Goal: Use online tool/utility: Utilize a website feature to perform a specific function

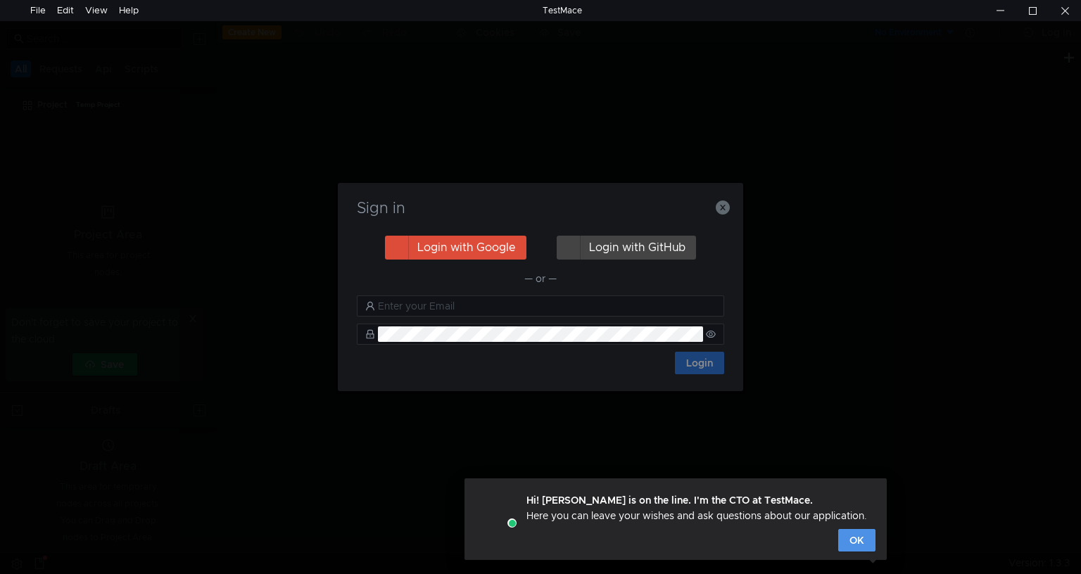
click at [842, 541] on button "OK" at bounding box center [856, 540] width 37 height 23
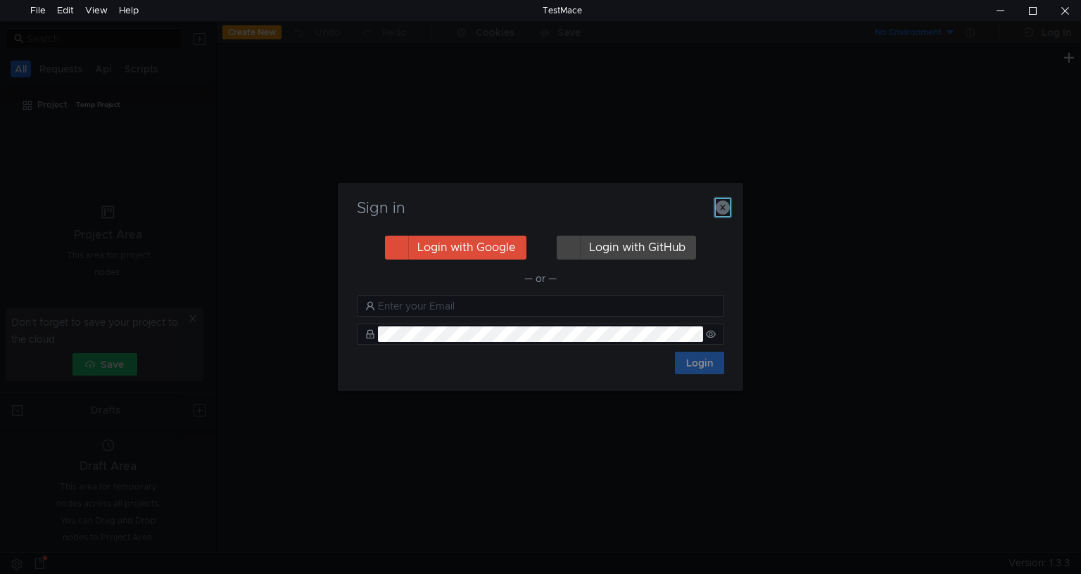
click at [720, 207] on icon "button" at bounding box center [723, 208] width 14 height 14
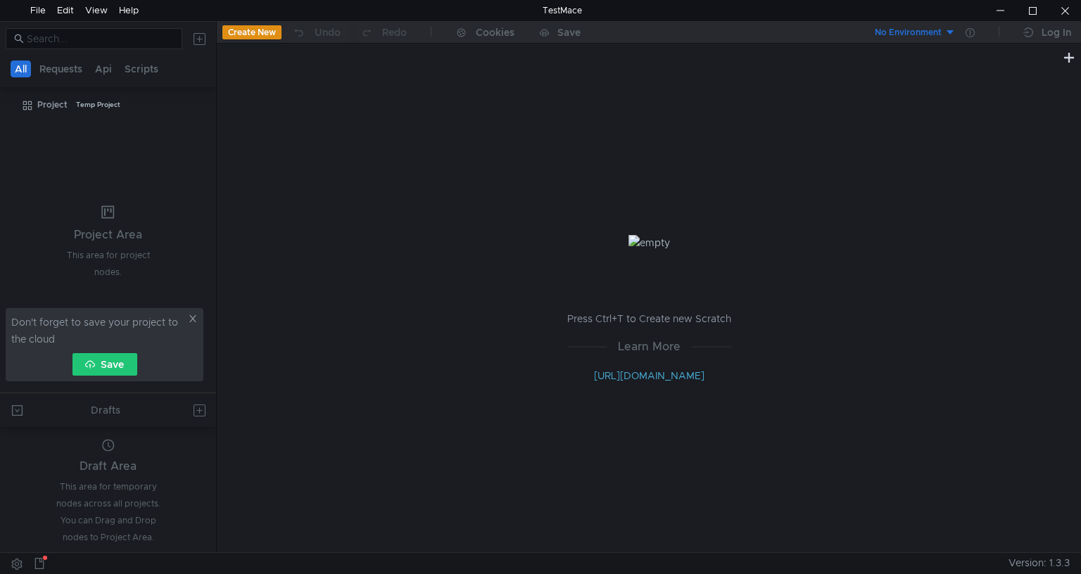
click at [193, 321] on icon at bounding box center [193, 319] width 10 height 10
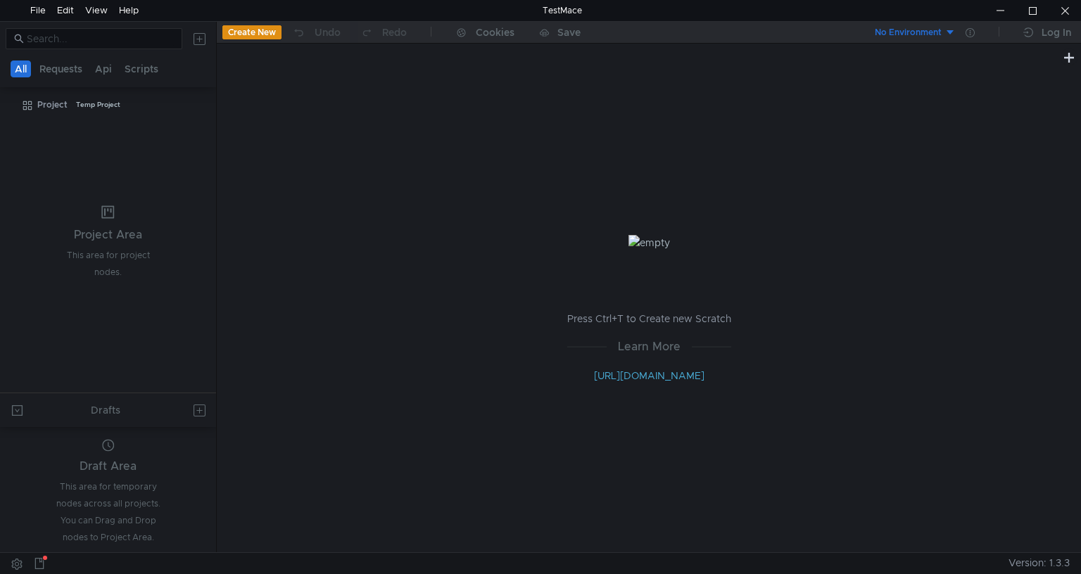
click at [264, 35] on button "Create New" at bounding box center [251, 32] width 59 height 14
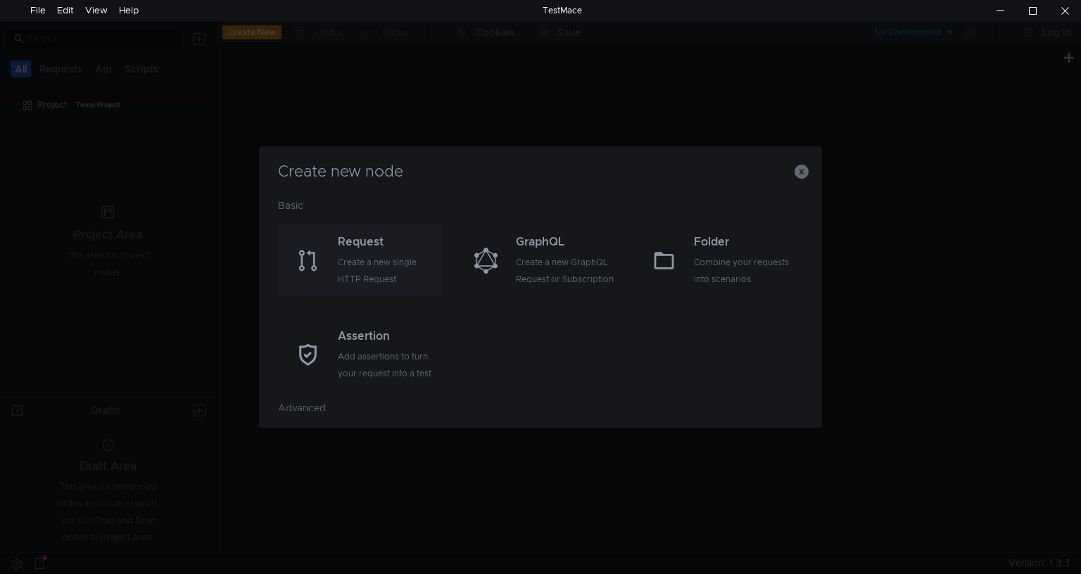
click at [386, 263] on div "Create a new single HTTP Request" at bounding box center [388, 271] width 101 height 34
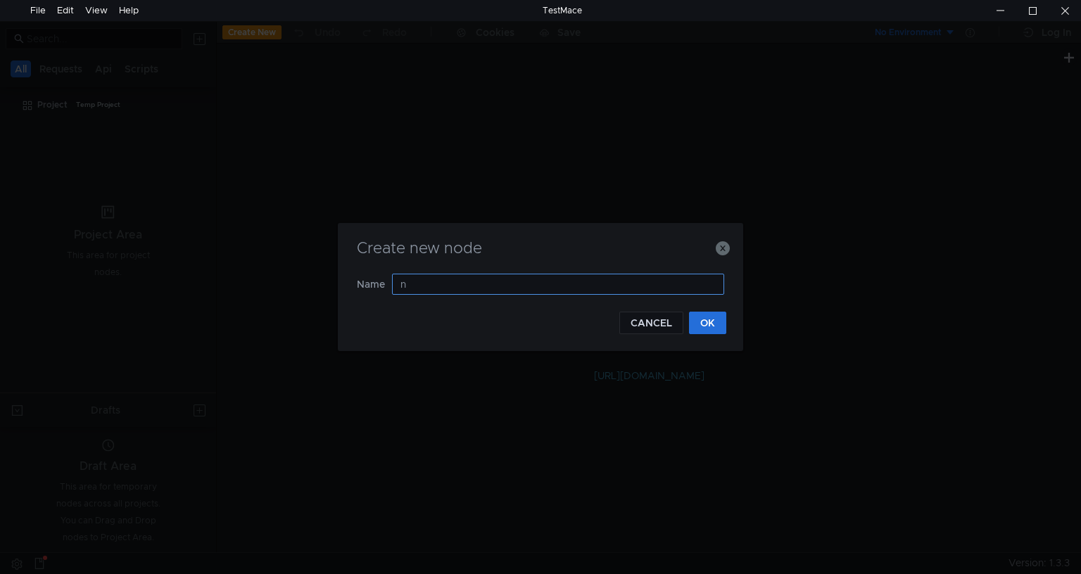
type input "nn"
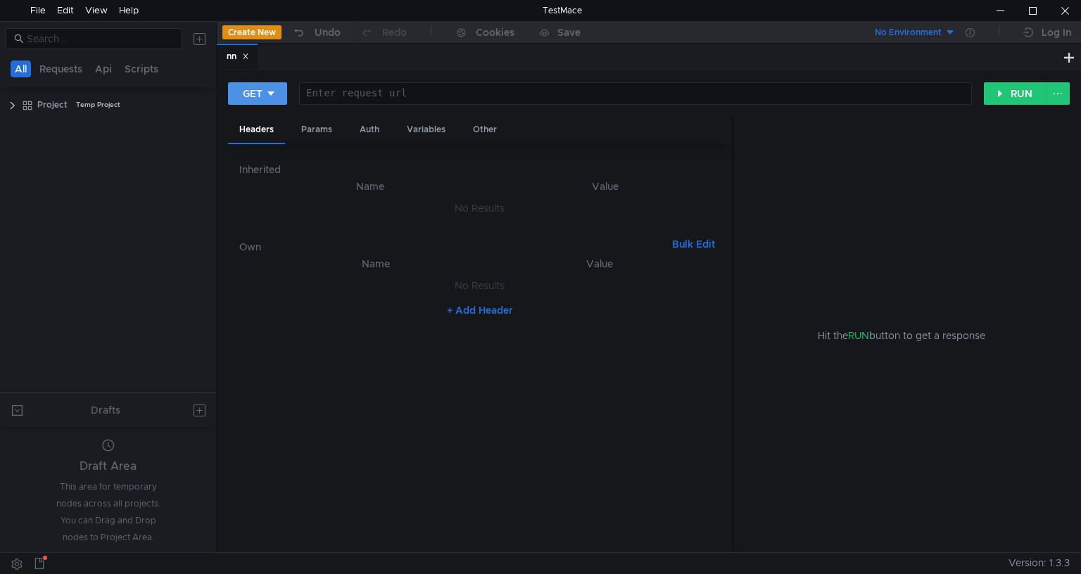
click at [269, 89] on icon at bounding box center [271, 94] width 10 height 10
click at [258, 146] on li "POST" at bounding box center [258, 145] width 61 height 23
click at [382, 96] on div at bounding box center [637, 105] width 664 height 34
paste textarea "Testsigma"
type textarea "Testsigma"
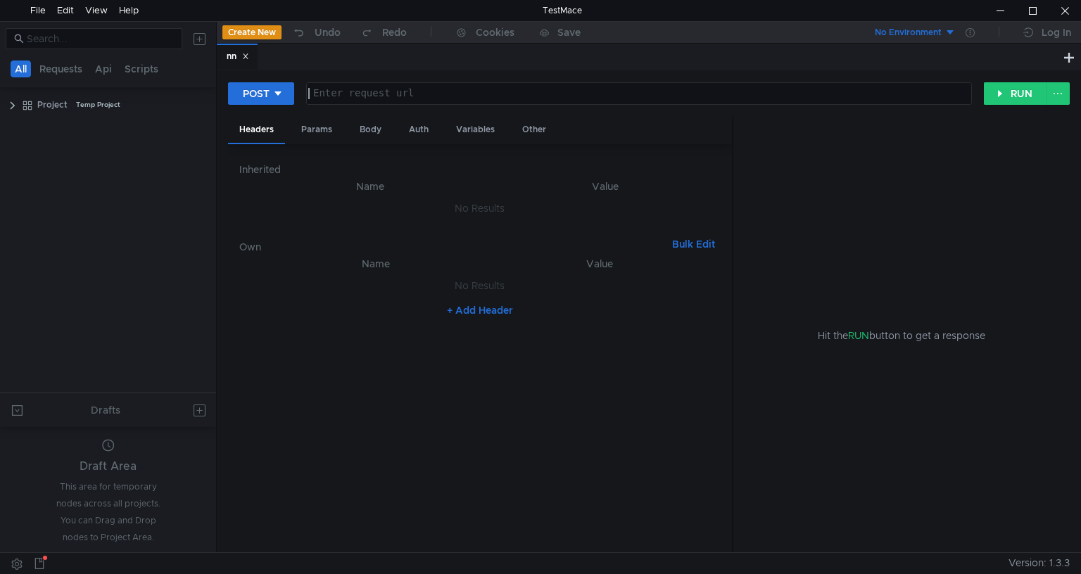
paste textarea "[URL]"
type textarea "[URL]"
click at [329, 130] on div "Params" at bounding box center [316, 130] width 53 height 26
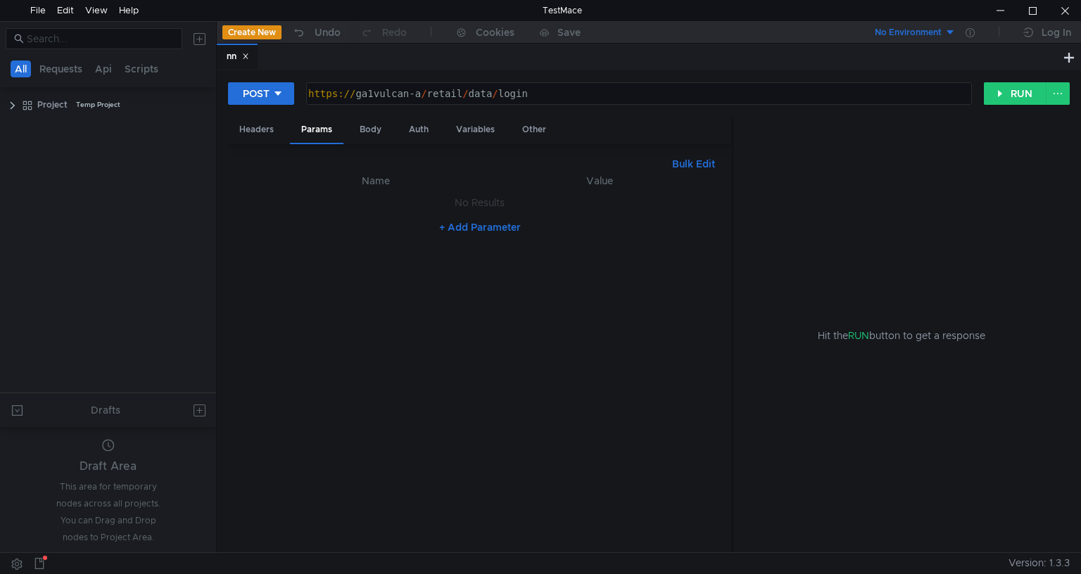
click at [473, 224] on button "+ Add Parameter" at bounding box center [479, 227] width 93 height 17
click at [341, 205] on div at bounding box center [383, 218] width 213 height 34
type textarea "loginName"
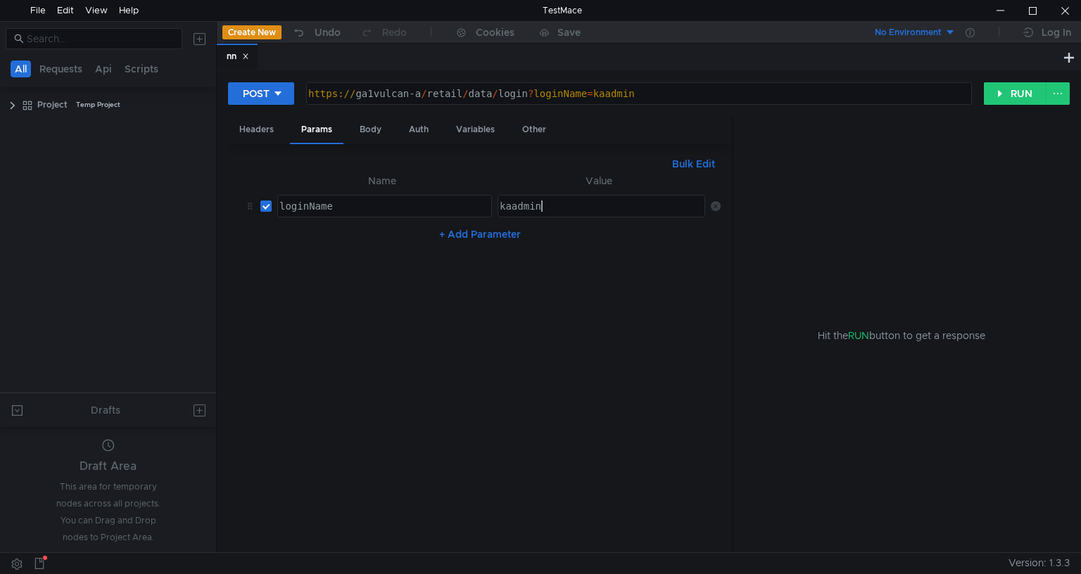
type textarea "kaadmin"
click at [481, 234] on button "+ Add Parameter" at bounding box center [479, 234] width 93 height 17
click at [329, 243] on div at bounding box center [383, 251] width 213 height 34
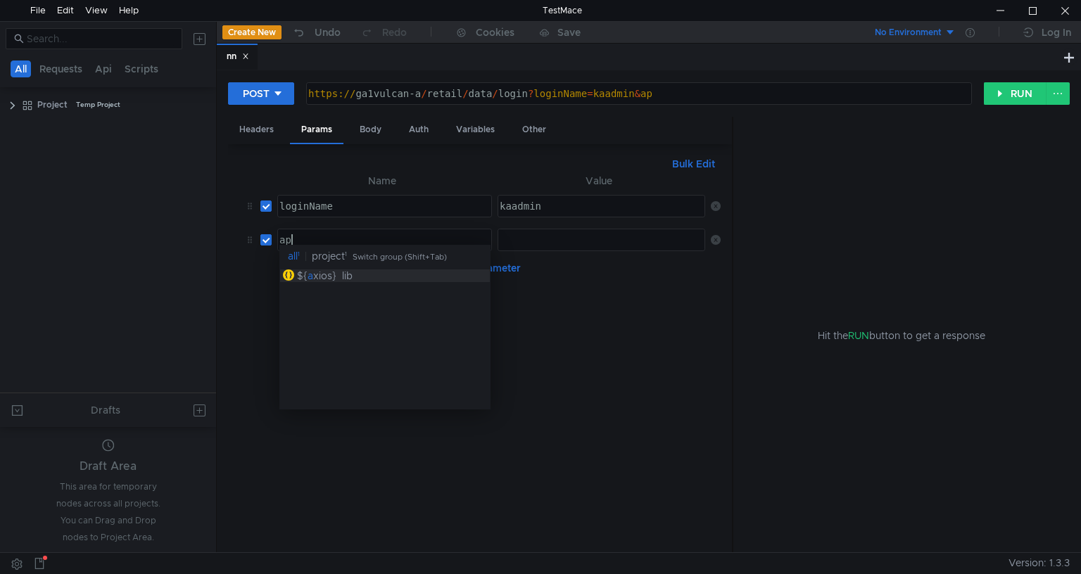
type textarea "a"
type textarea "password"
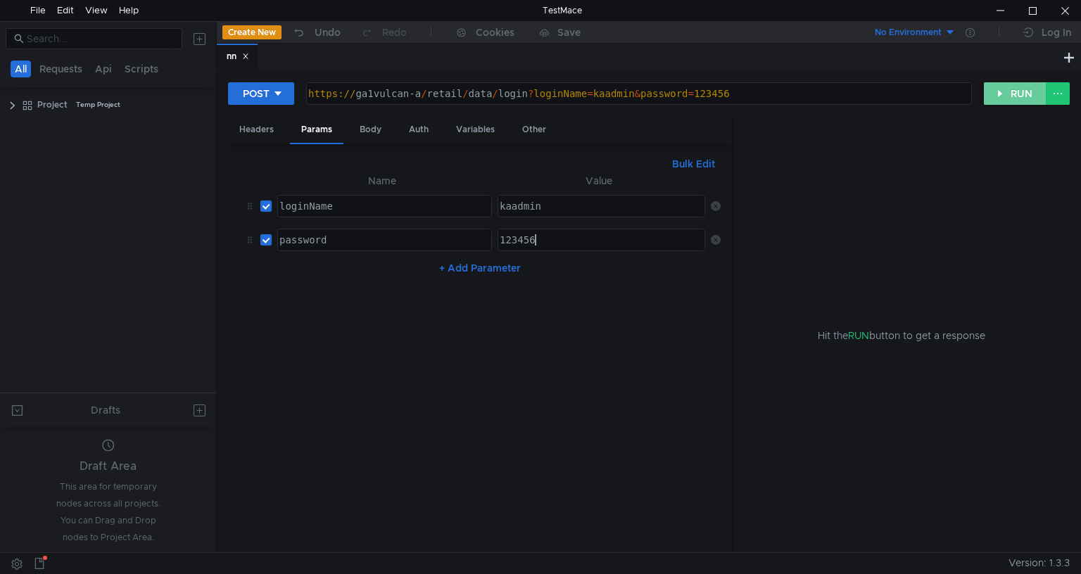
type textarea "123456"
click at [1005, 101] on button "RUN" at bounding box center [1015, 93] width 63 height 23
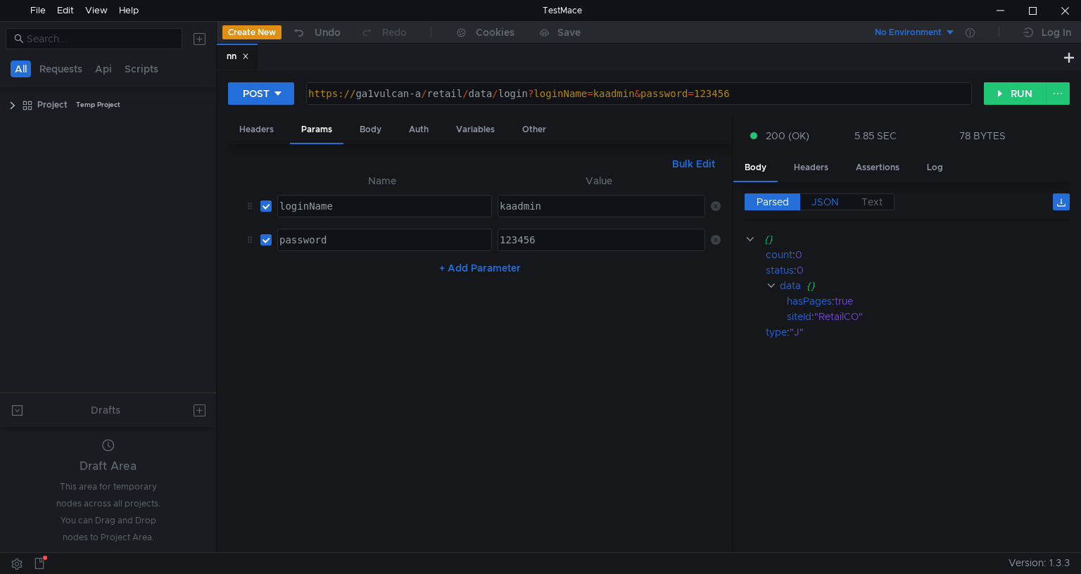
click at [811, 202] on span "JSON" at bounding box center [824, 202] width 27 height 13
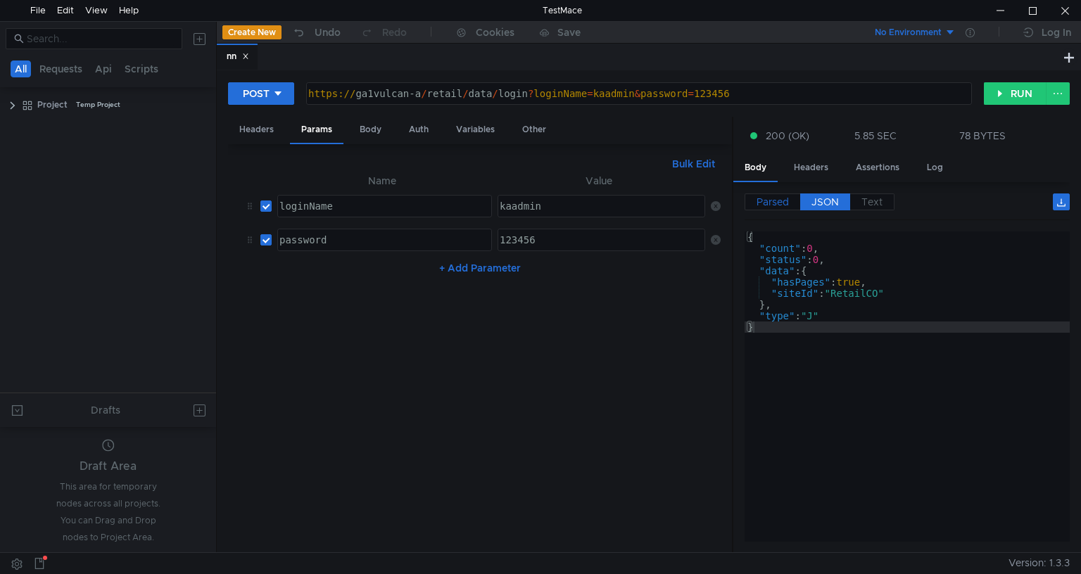
click at [766, 197] on span "Parsed" at bounding box center [772, 202] width 32 height 13
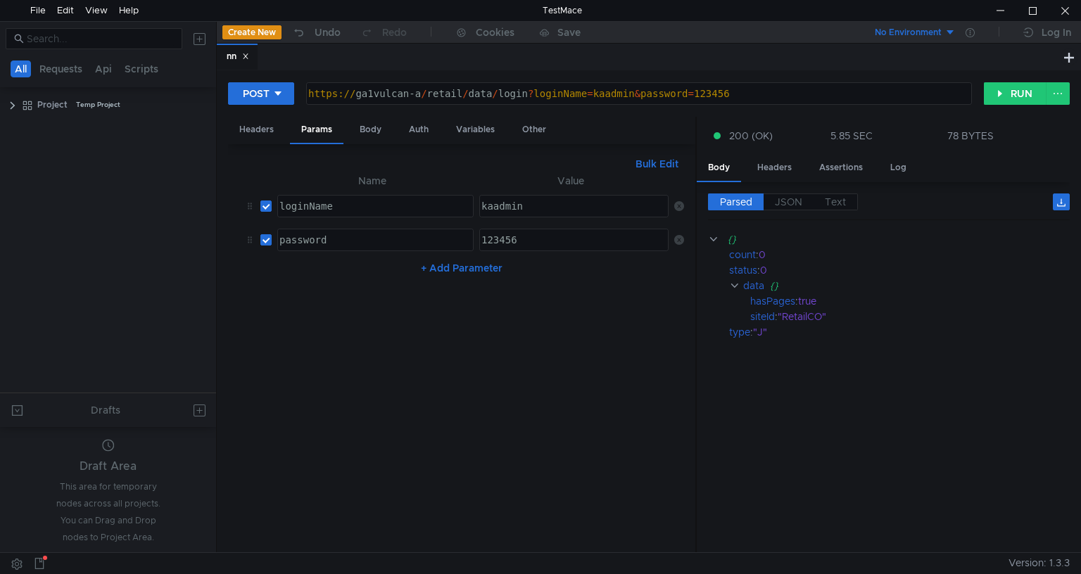
drag, startPoint x: 732, startPoint y: 167, endPoint x: 695, endPoint y: 163, distance: 36.8
click at [695, 163] on div at bounding box center [695, 335] width 1 height 437
click at [11, 109] on clr-icon at bounding box center [12, 105] width 11 height 11
click at [71, 68] on button "Requests" at bounding box center [60, 69] width 51 height 17
click at [98, 68] on button "Api" at bounding box center [104, 69] width 25 height 17
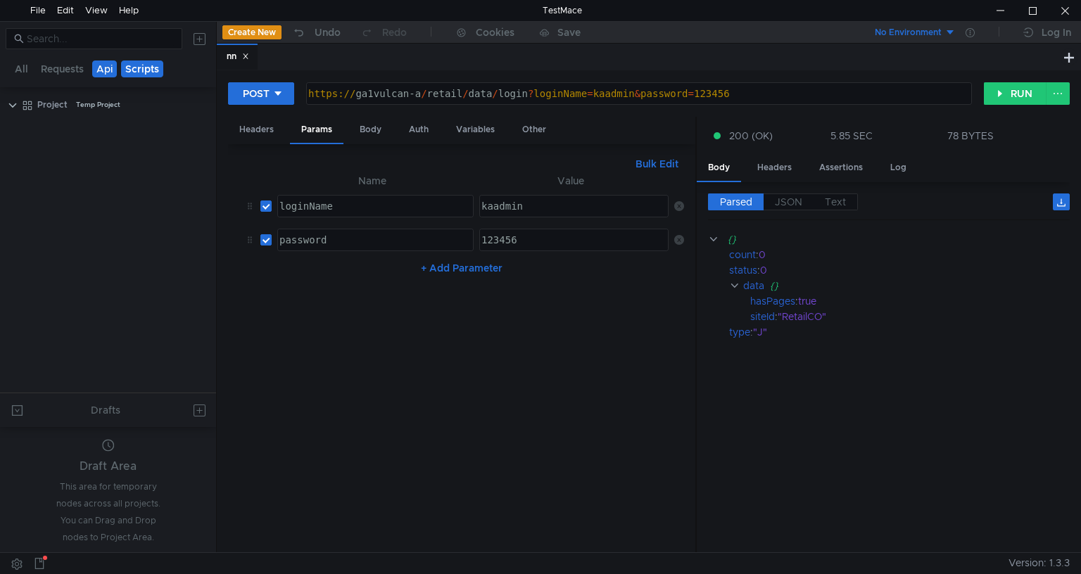
click at [127, 70] on button "Scripts" at bounding box center [142, 69] width 42 height 17
click at [17, 99] on app-app-tree-node-expander at bounding box center [12, 104] width 11 height 21
click at [11, 103] on clr-icon at bounding box center [12, 105] width 11 height 11
click at [196, 39] on button at bounding box center [199, 38] width 23 height 23
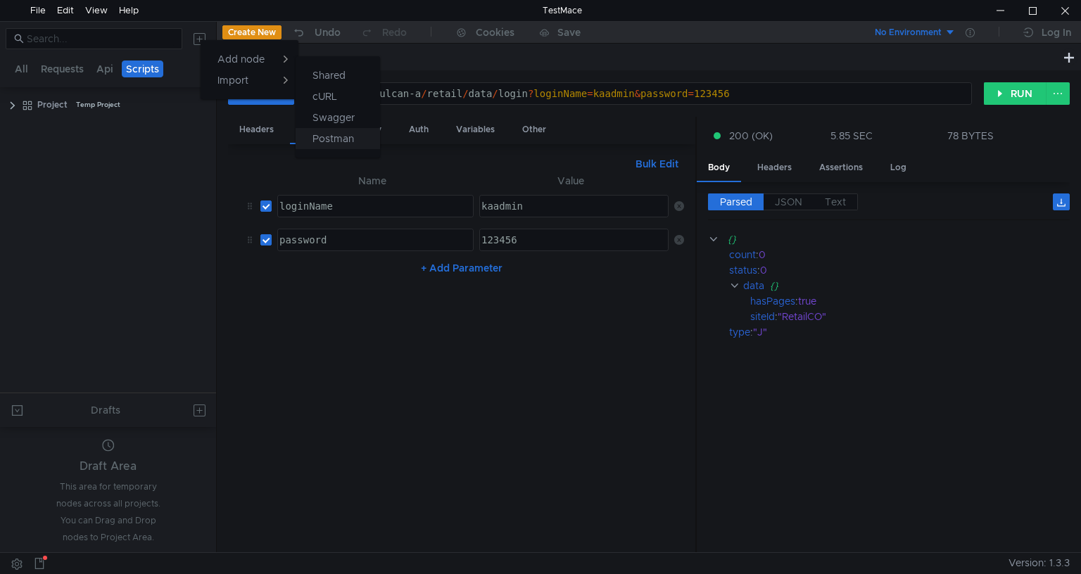
click at [329, 136] on app-tour-anchor "Postman" at bounding box center [333, 138] width 42 height 17
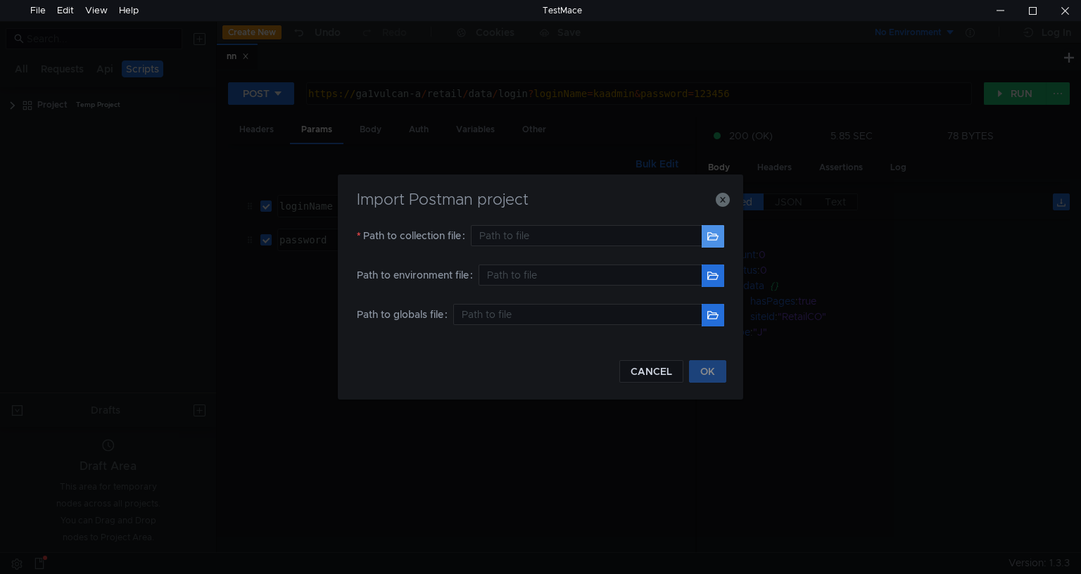
click at [711, 242] on button "button" at bounding box center [713, 236] width 23 height 23
type input "C:\Users\1027445\Downloads\EmployeeAvailability\EmployeeAvailability.json"
click at [702, 370] on button "OK" at bounding box center [707, 371] width 37 height 23
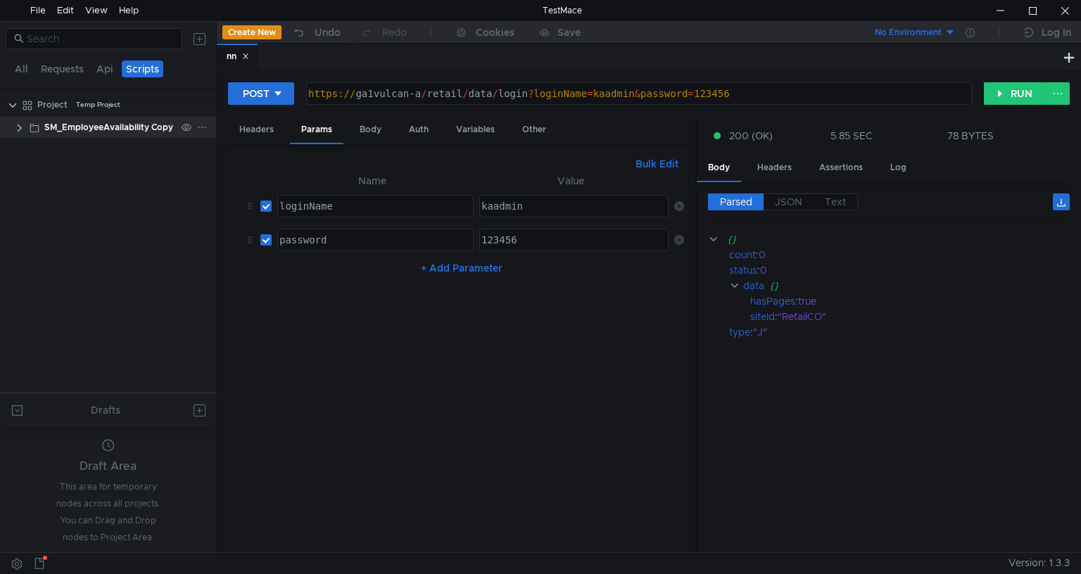
click at [19, 127] on clr-icon at bounding box center [19, 127] width 11 height 11
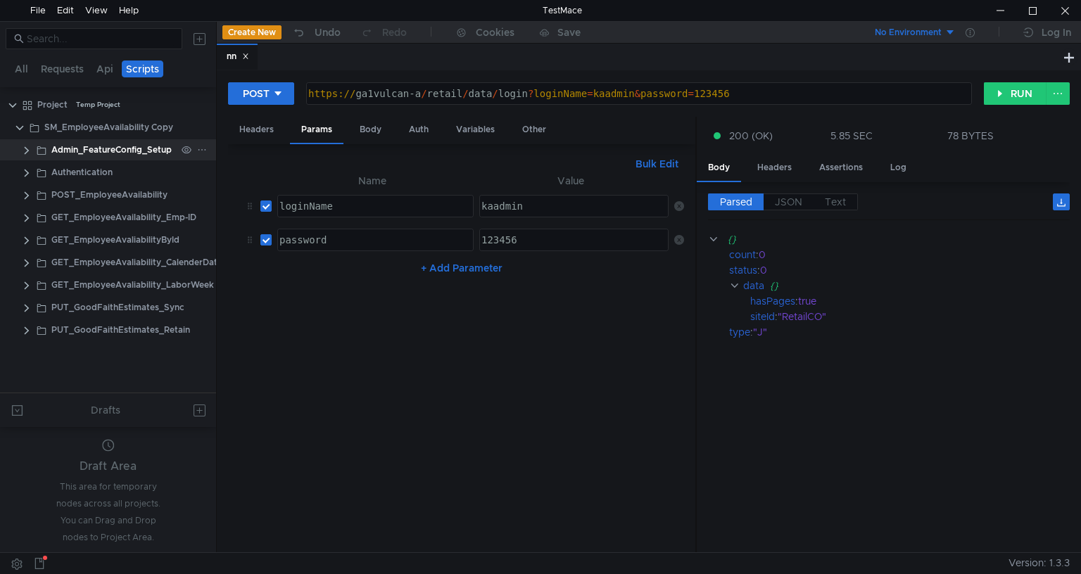
click at [32, 152] on div "Admin_FeatureConfig_Setup" at bounding box center [124, 149] width 184 height 21
click at [28, 149] on clr-icon at bounding box center [26, 150] width 11 height 11
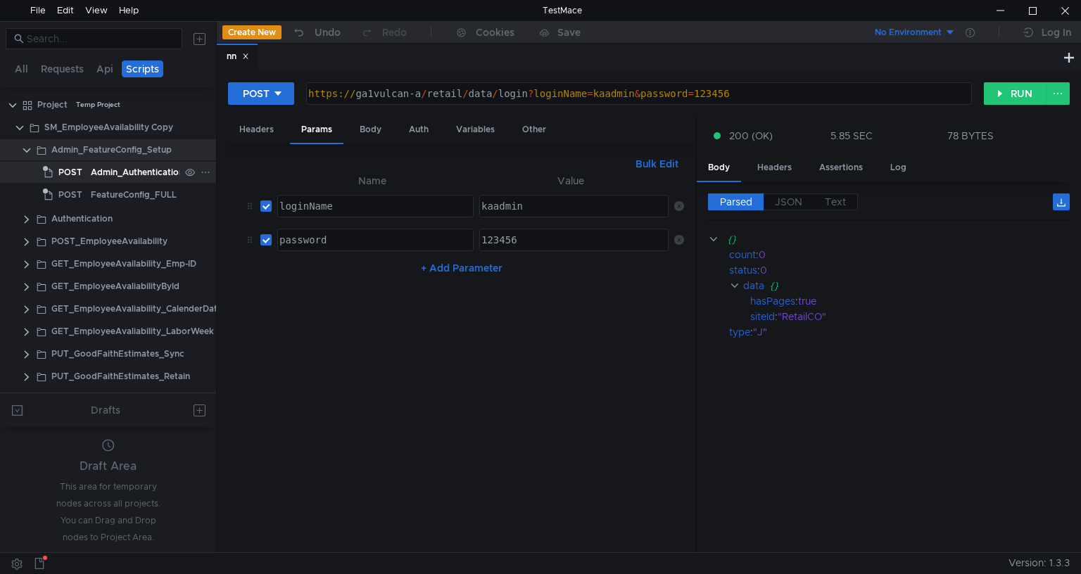
click at [104, 169] on div "Admin_Authentication" at bounding box center [137, 172] width 93 height 21
click at [154, 175] on div "Admin_Authentication" at bounding box center [137, 172] width 93 height 21
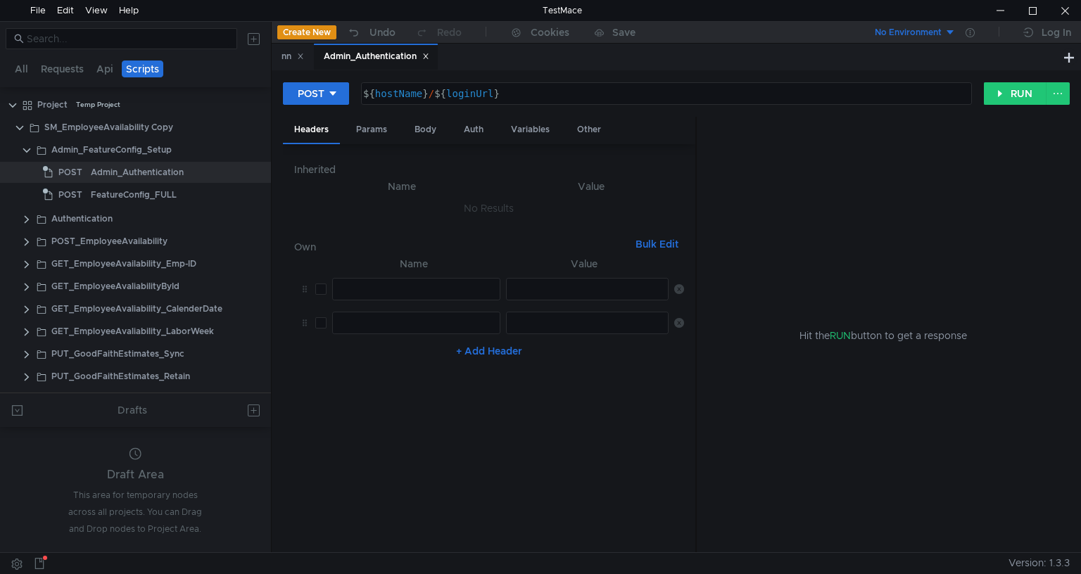
drag, startPoint x: 215, startPoint y: 120, endPoint x: 271, endPoint y: 113, distance: 55.9
click at [271, 113] on div at bounding box center [271, 287] width 1 height 531
click at [38, 559] on icon at bounding box center [39, 563] width 11 height 11
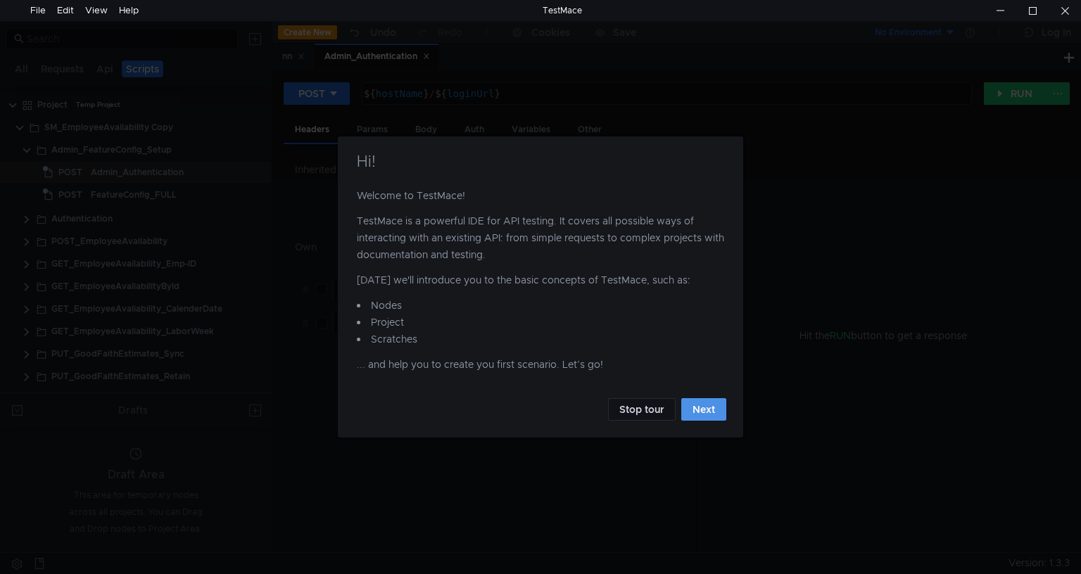
click at [692, 413] on button "Next" at bounding box center [703, 409] width 45 height 23
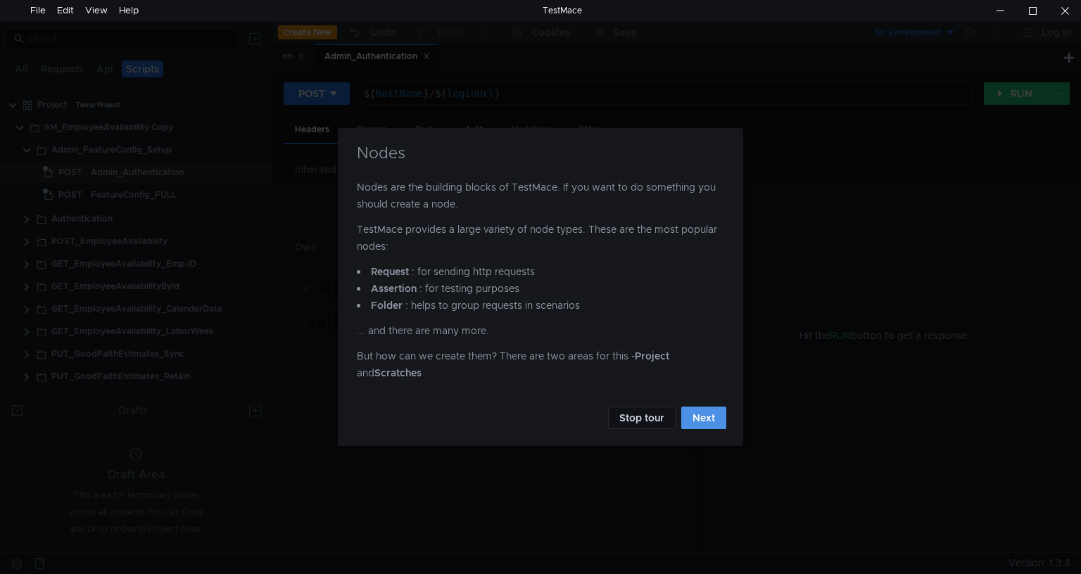
click at [692, 413] on button "Next" at bounding box center [703, 418] width 45 height 23
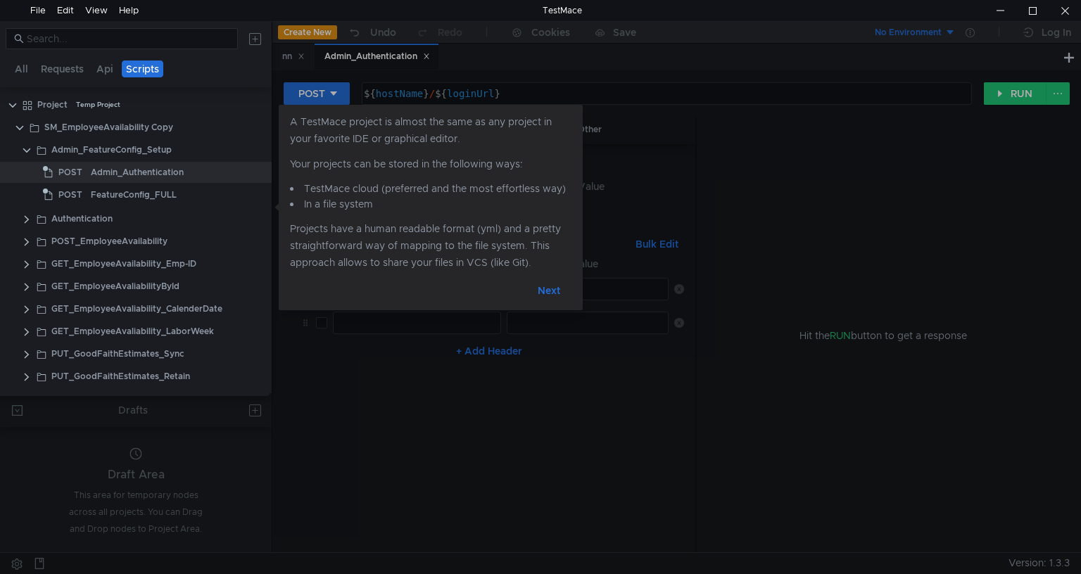
click at [547, 296] on button "Next" at bounding box center [548, 290] width 45 height 23
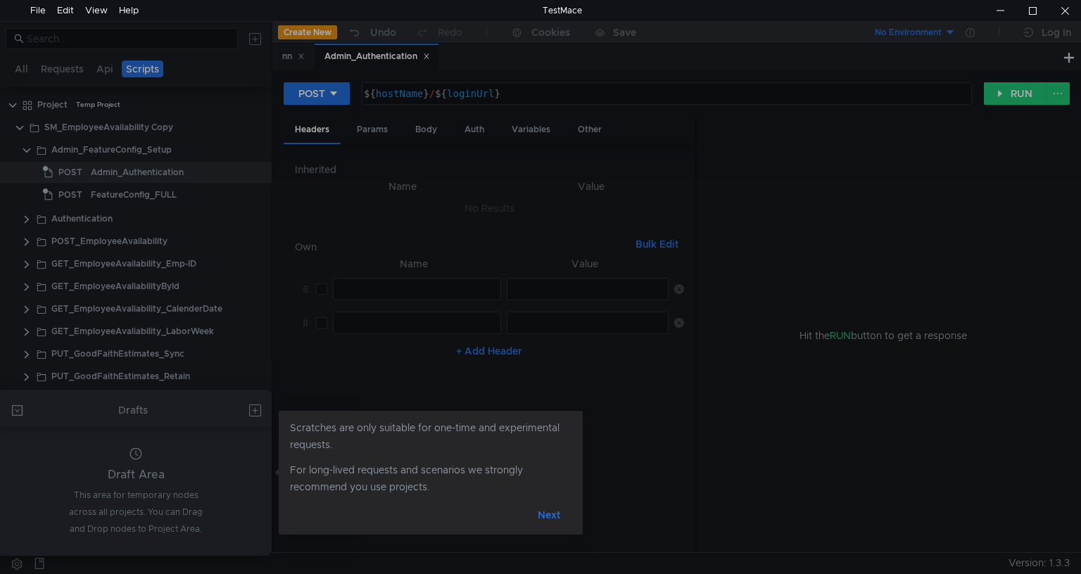
click at [552, 518] on button "Next" at bounding box center [548, 515] width 45 height 23
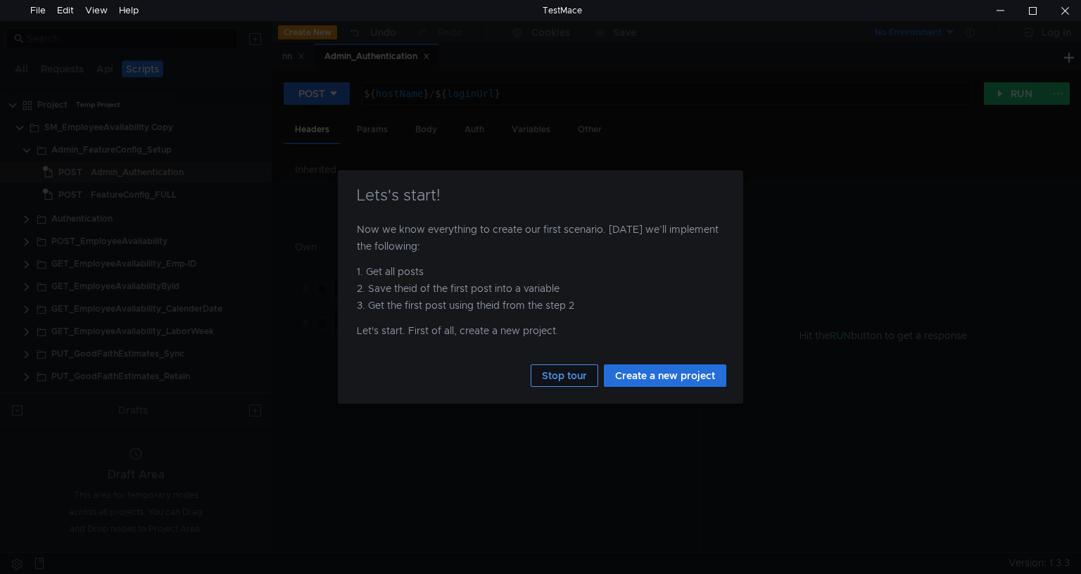
click at [563, 372] on button "Stop tour" at bounding box center [565, 375] width 68 height 23
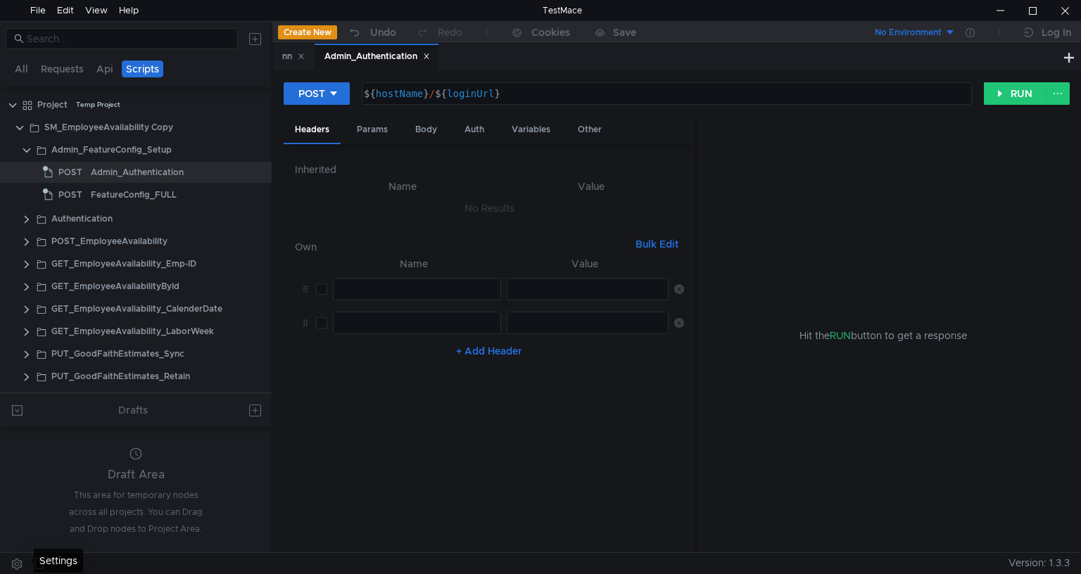
click at [11, 565] on button at bounding box center [17, 563] width 23 height 21
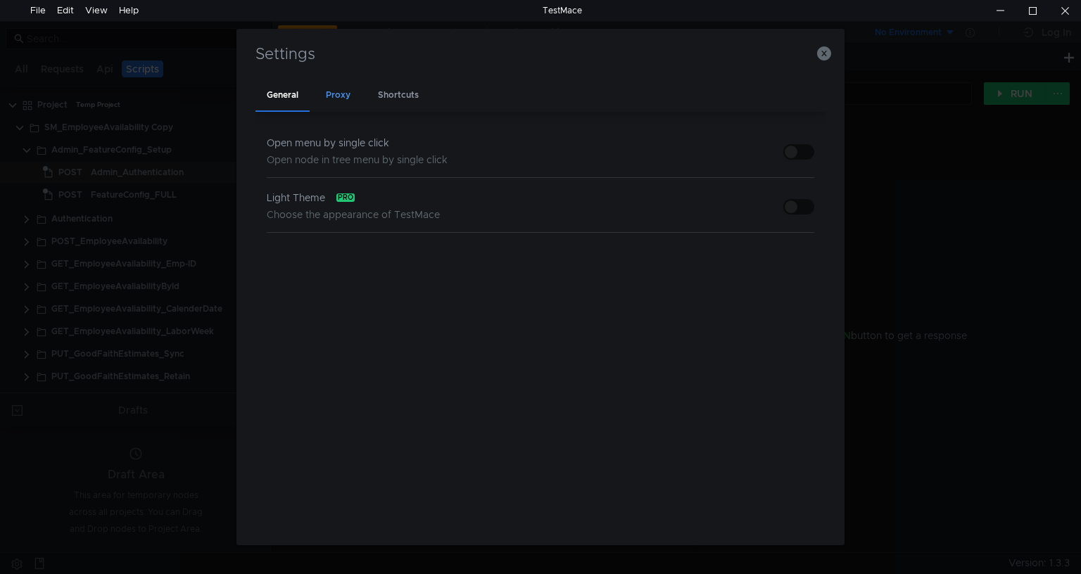
click at [340, 92] on div "Proxy" at bounding box center [338, 96] width 47 height 32
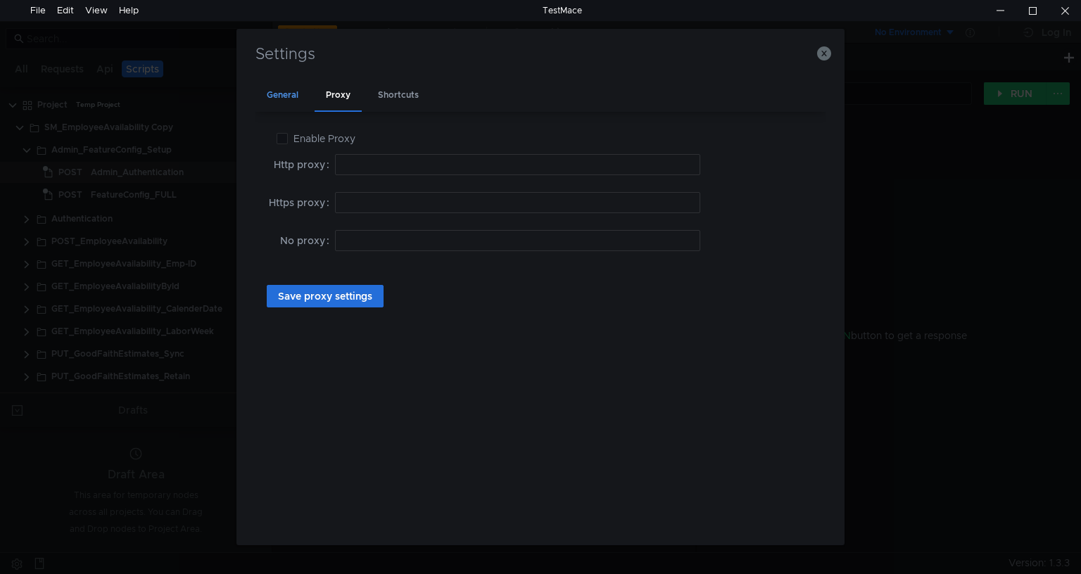
click at [302, 101] on div "General" at bounding box center [282, 96] width 54 height 32
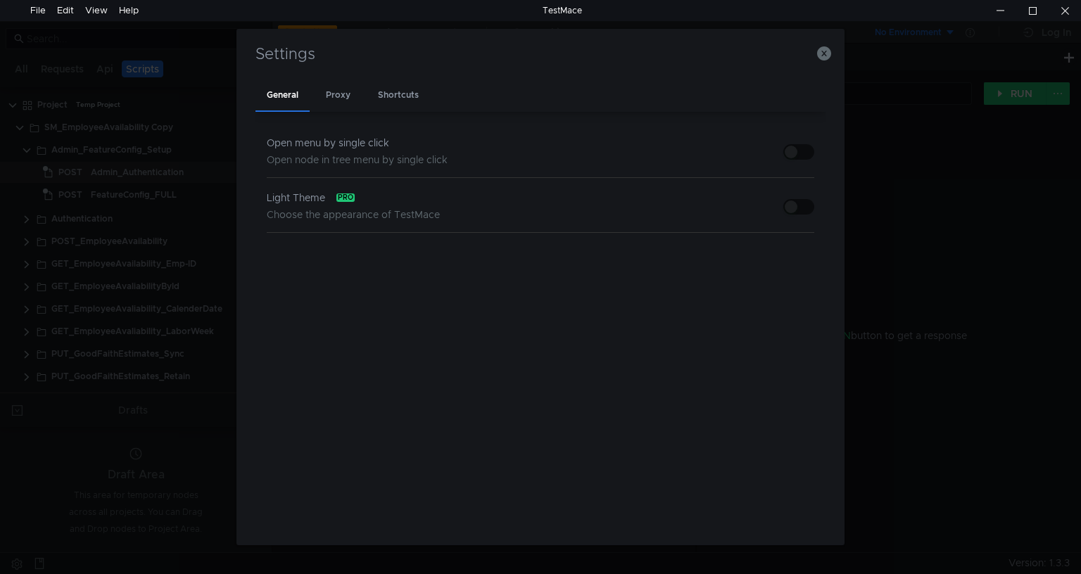
click at [436, 201] on div "Light Theme pro" at bounding box center [353, 197] width 173 height 17
click at [380, 156] on span "Open node in tree menu by single click" at bounding box center [357, 159] width 181 height 13
click at [346, 96] on div "Proxy" at bounding box center [338, 96] width 47 height 32
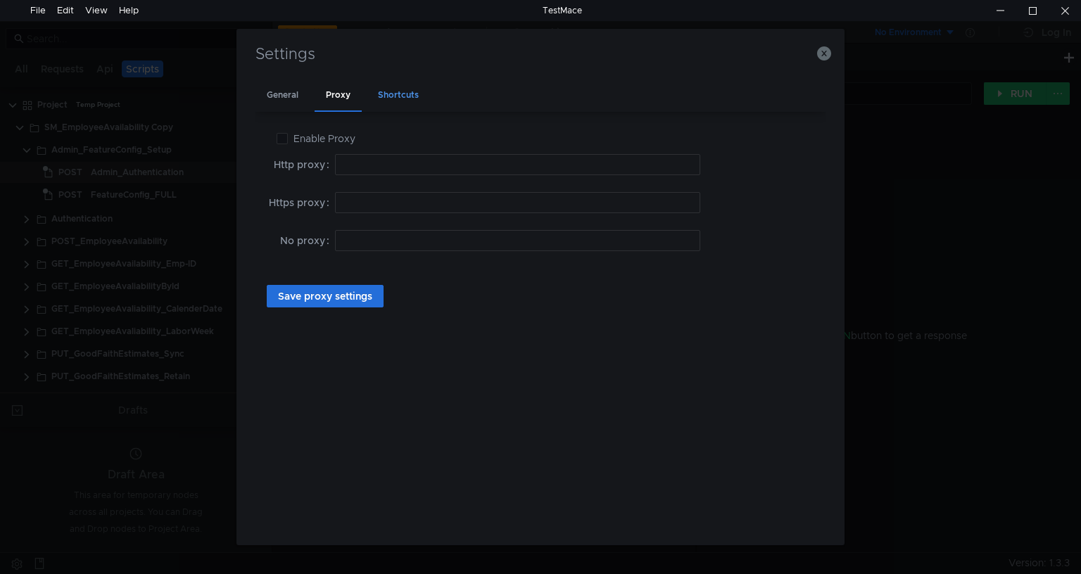
click at [380, 92] on div "Shortcuts" at bounding box center [398, 96] width 63 height 32
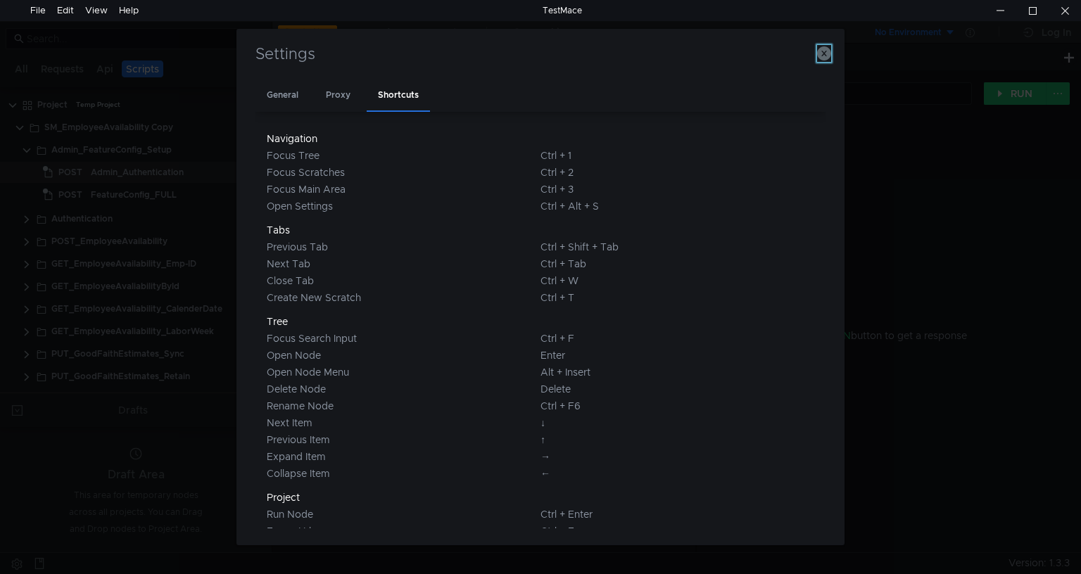
click at [822, 51] on icon "button" at bounding box center [824, 53] width 14 height 14
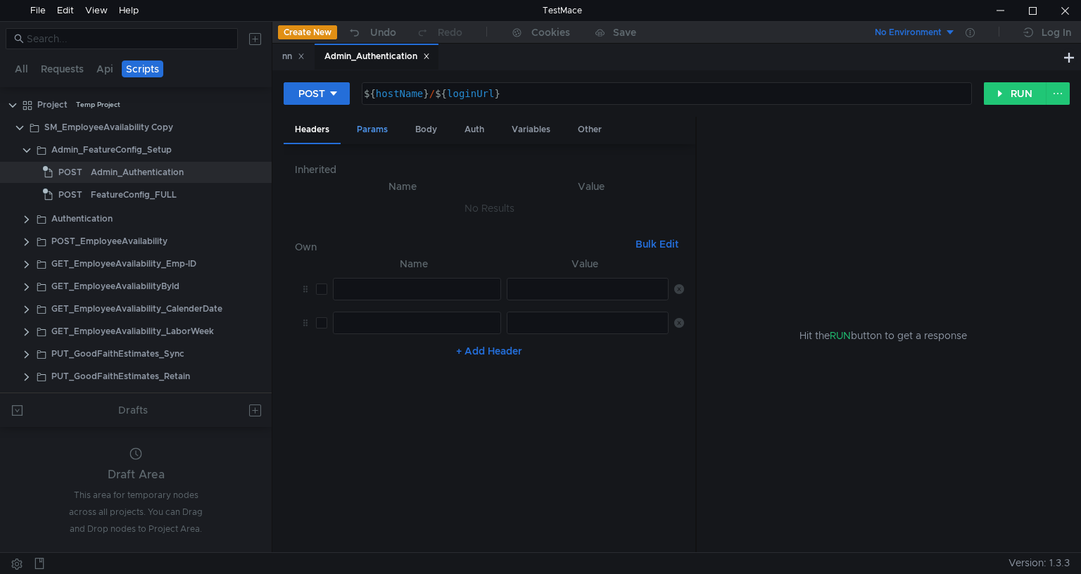
click at [376, 130] on div "Params" at bounding box center [371, 130] width 53 height 26
click at [917, 28] on div "No Environment" at bounding box center [908, 32] width 67 height 13
click at [64, 10] on div "Edit" at bounding box center [65, 10] width 17 height 21
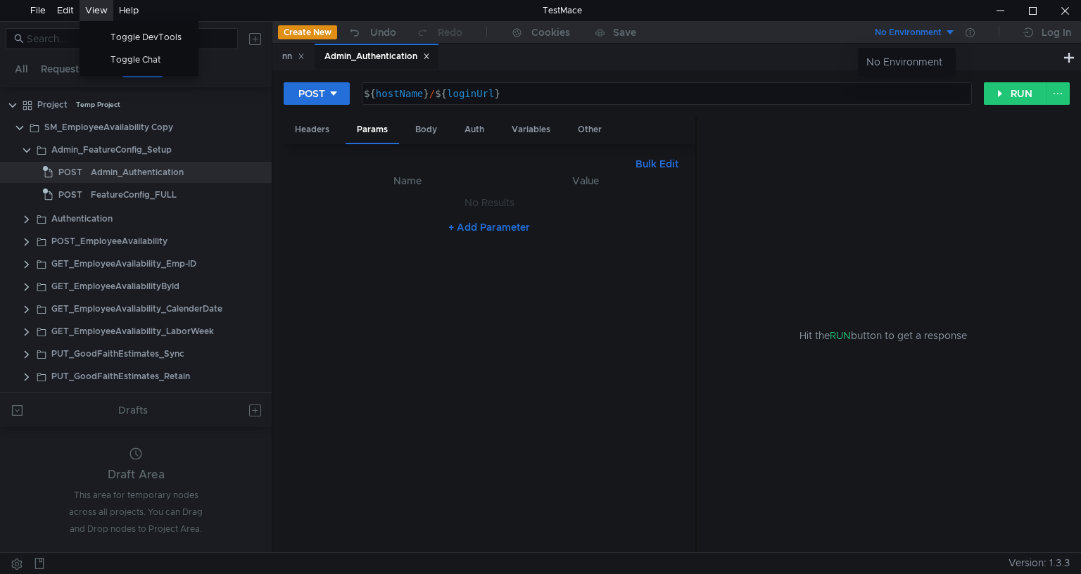
click at [98, 8] on div "View" at bounding box center [96, 10] width 23 height 21
click at [433, 127] on div at bounding box center [540, 287] width 1081 height 574
click at [433, 127] on div "Body" at bounding box center [426, 130] width 44 height 26
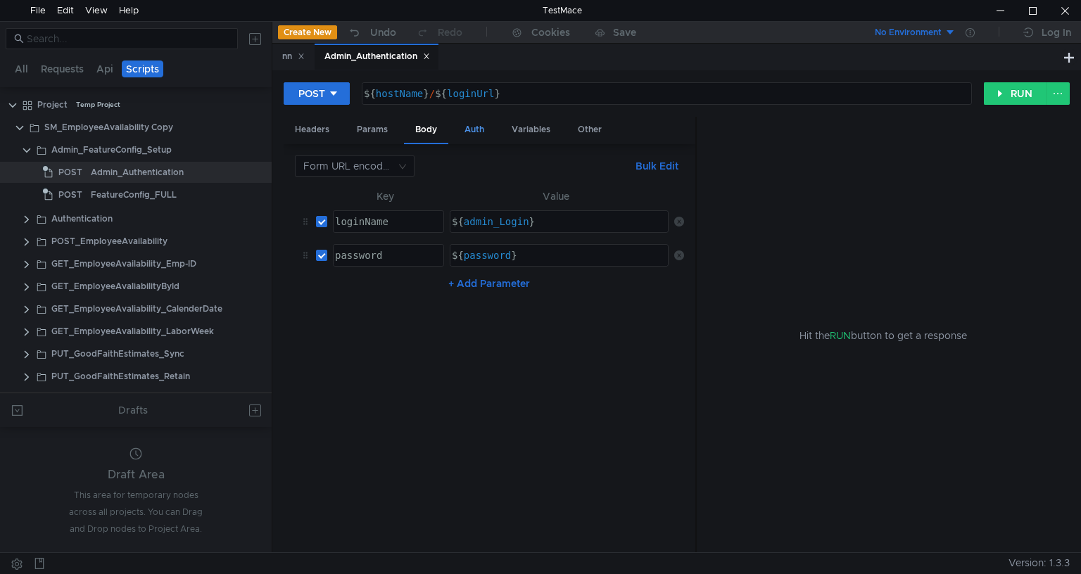
click at [488, 126] on div "Auth" at bounding box center [474, 130] width 42 height 26
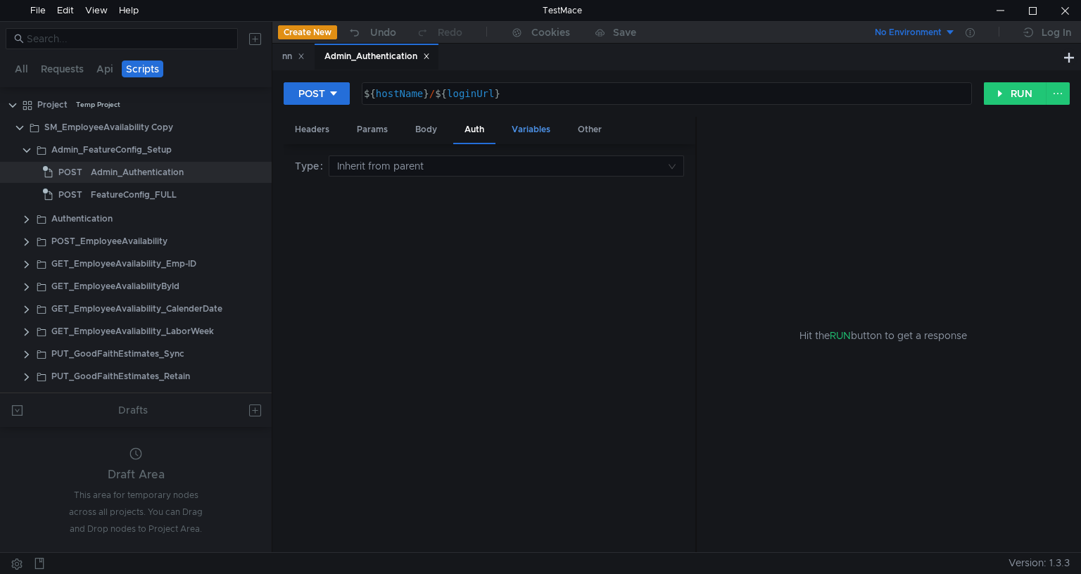
click at [535, 127] on div "Variables" at bounding box center [530, 130] width 61 height 26
click at [397, 158] on span "Dynamic" at bounding box center [394, 164] width 42 height 13
click at [470, 222] on nz-embed-empty "No Results" at bounding box center [489, 223] width 50 height 13
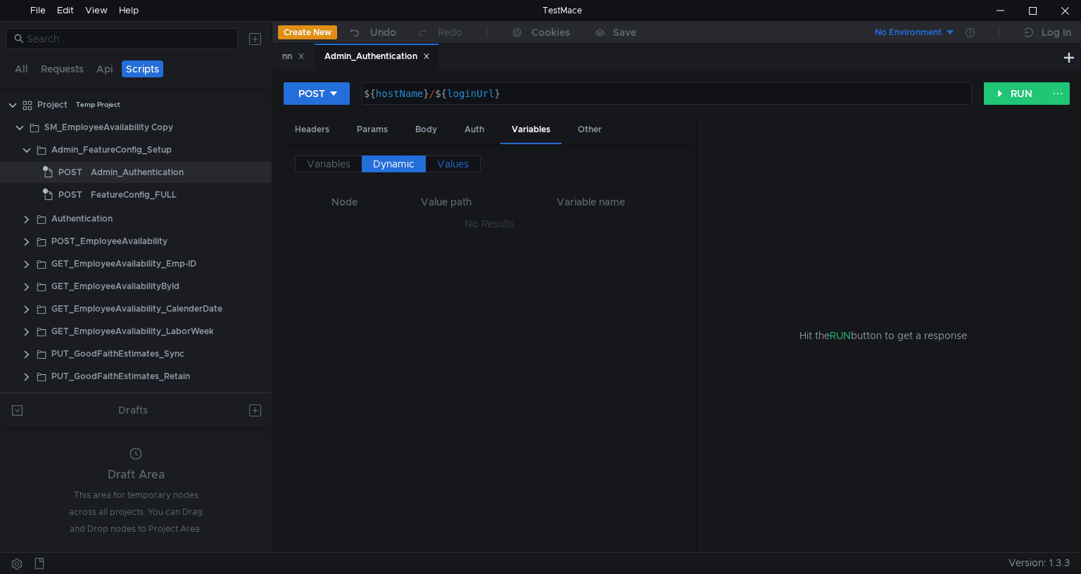
click at [450, 166] on span "Values" at bounding box center [453, 164] width 32 height 13
click at [402, 167] on span "Dynamic" at bounding box center [394, 164] width 42 height 13
click at [574, 121] on div "Other" at bounding box center [589, 130] width 46 height 26
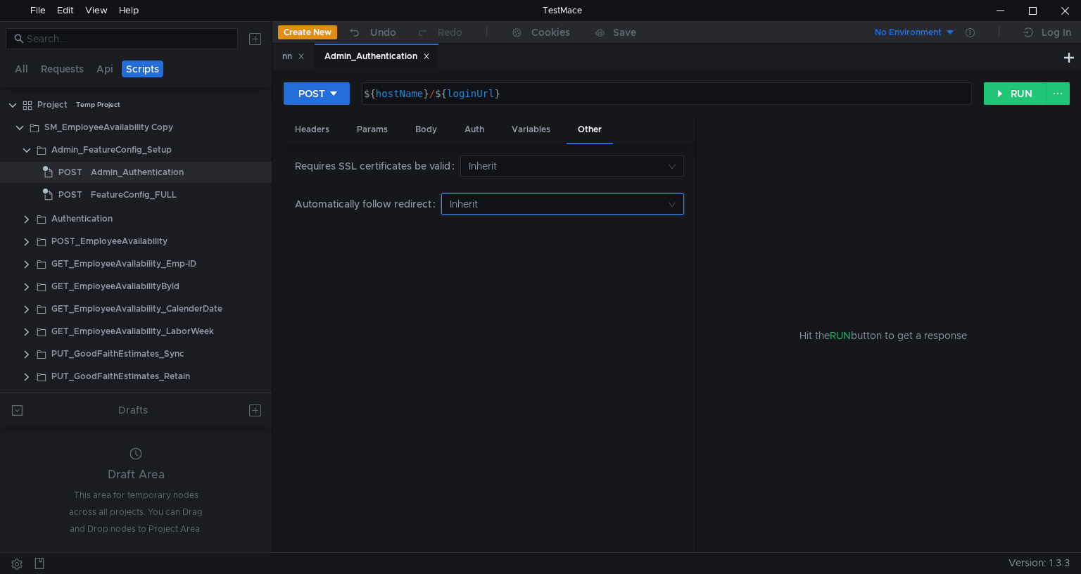
click at [467, 211] on input at bounding box center [558, 204] width 216 height 20
click at [467, 211] on div at bounding box center [540, 287] width 1081 height 574
click at [478, 129] on div "Auth" at bounding box center [474, 130] width 42 height 26
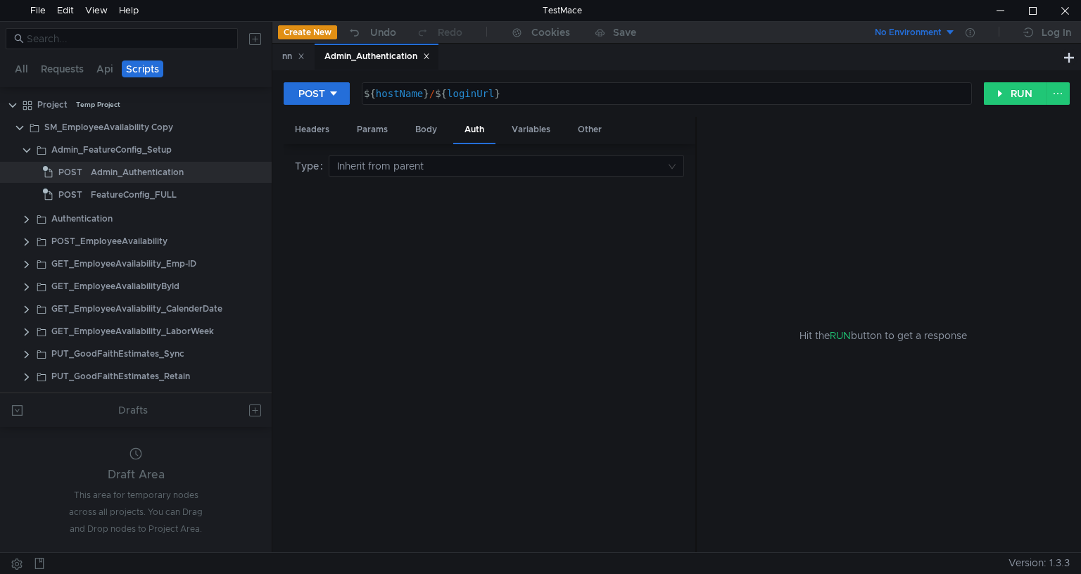
click at [402, 129] on div "Headers Params Body Auth Variables Other" at bounding box center [490, 130] width 412 height 27
click at [433, 160] on input at bounding box center [501, 166] width 329 height 20
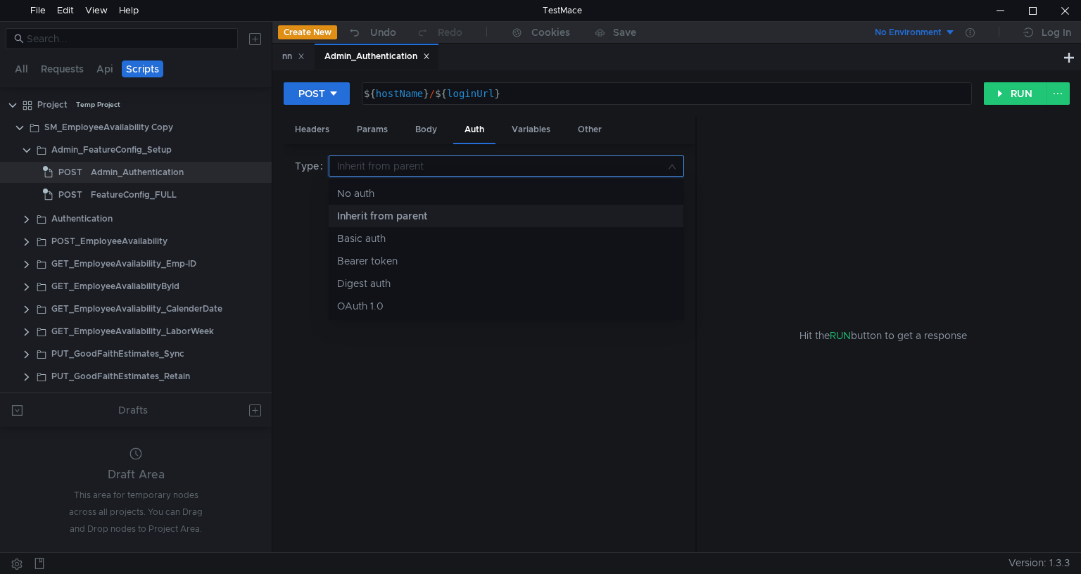
click at [433, 160] on div at bounding box center [540, 287] width 1081 height 574
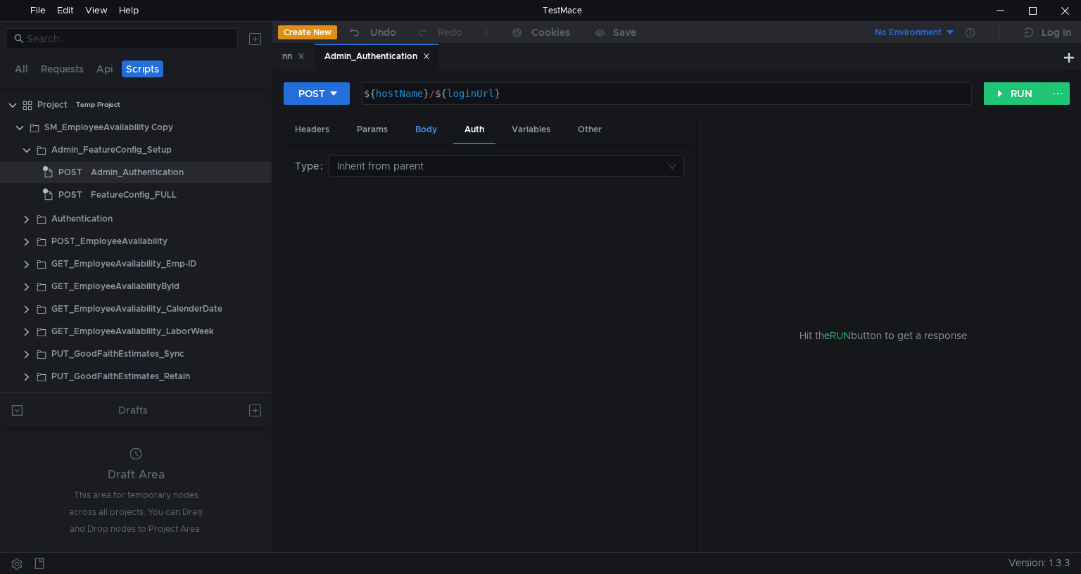
click at [429, 138] on div "Body" at bounding box center [426, 130] width 44 height 26
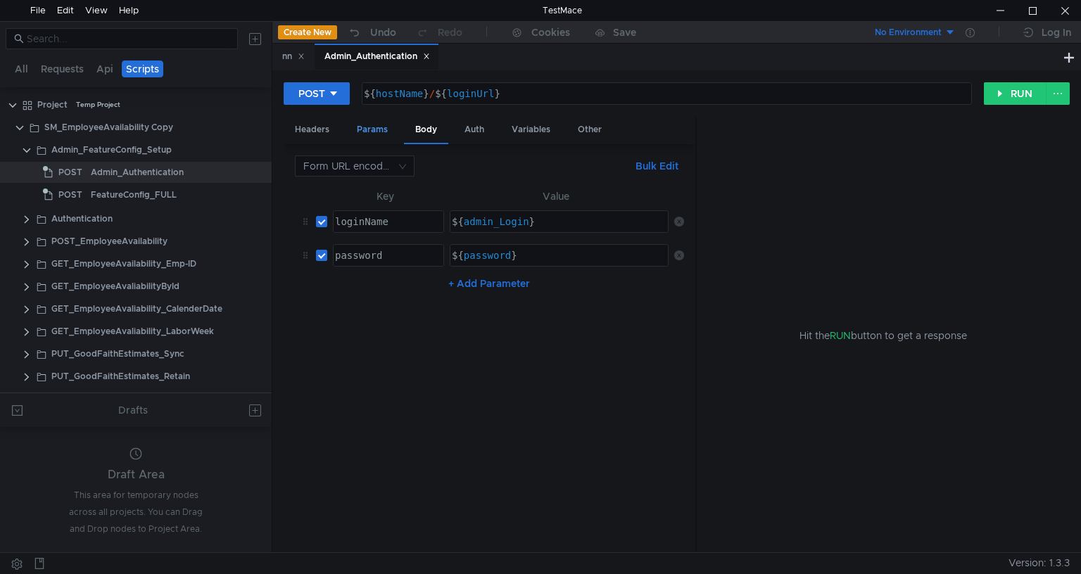
click at [360, 124] on div "Params" at bounding box center [371, 130] width 53 height 26
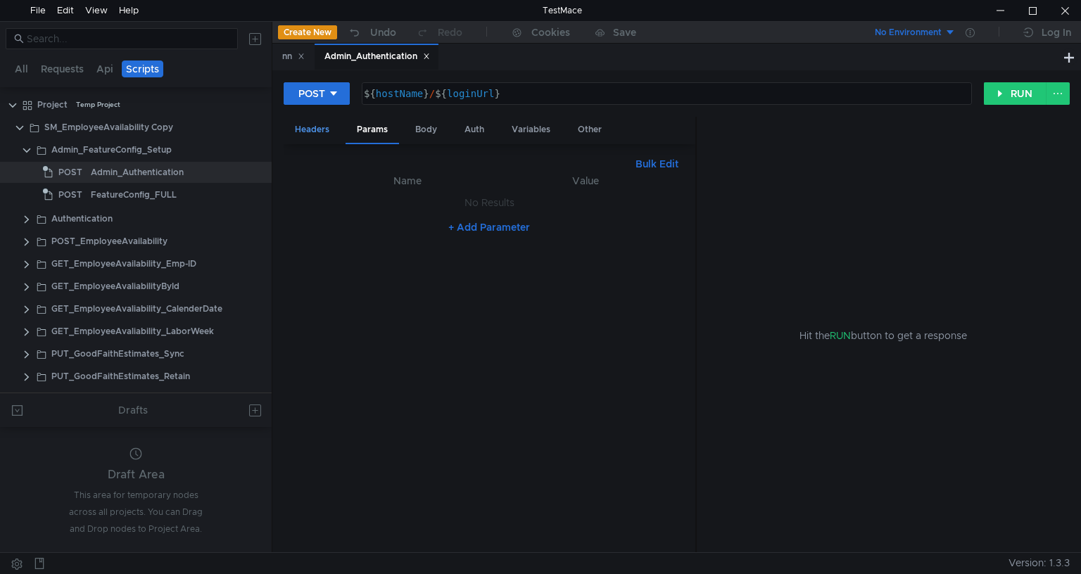
click at [325, 128] on div "Headers" at bounding box center [312, 130] width 57 height 26
click at [541, 135] on div "Variables" at bounding box center [530, 130] width 61 height 26
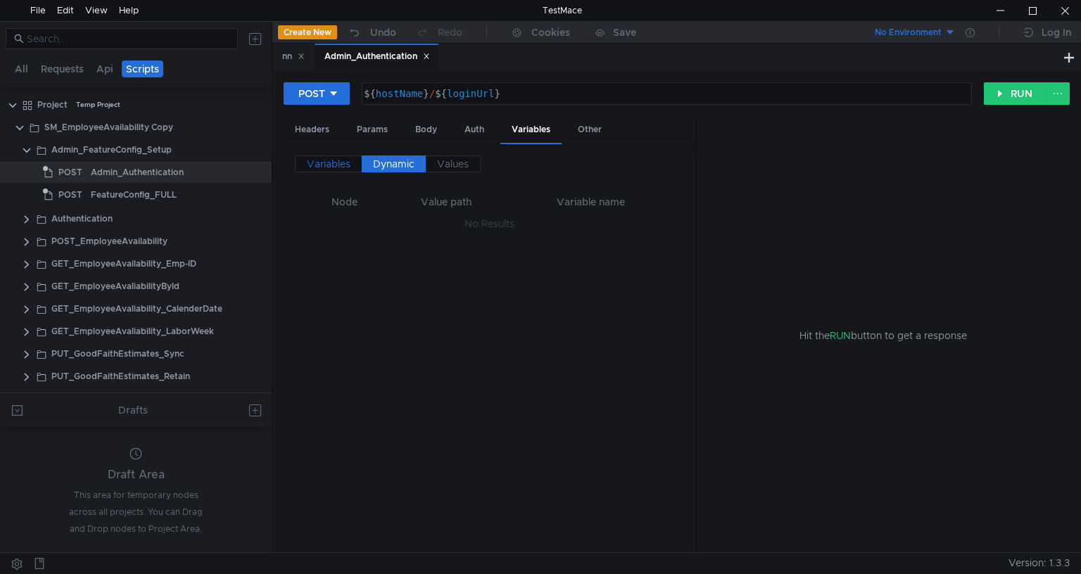
click at [348, 159] on span "Variables" at bounding box center [329, 164] width 44 height 13
click at [467, 242] on button "+ Add Variable" at bounding box center [489, 248] width 95 height 23
click at [380, 226] on div at bounding box center [368, 239] width 137 height 34
click at [445, 165] on span "Values" at bounding box center [453, 164] width 32 height 13
click at [471, 223] on nz-embed-empty "No Results" at bounding box center [489, 223] width 50 height 13
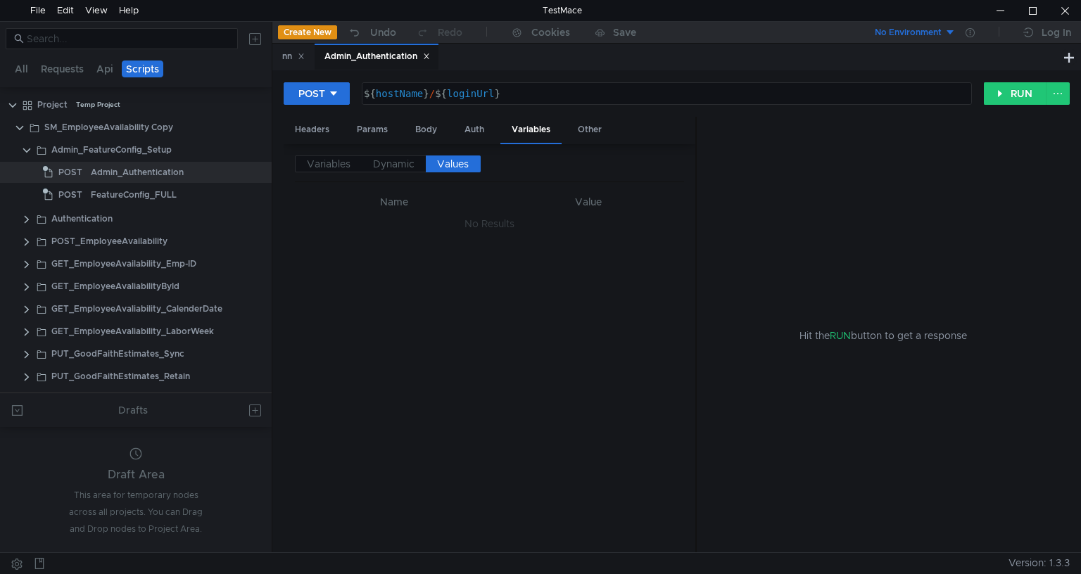
click at [471, 223] on nz-embed-empty "No Results" at bounding box center [489, 223] width 50 height 13
click at [30, 239] on clr-icon at bounding box center [26, 241] width 11 height 11
click at [27, 261] on div "Positive" at bounding box center [136, 263] width 272 height 21
click at [37, 259] on clr-icon at bounding box center [33, 264] width 11 height 11
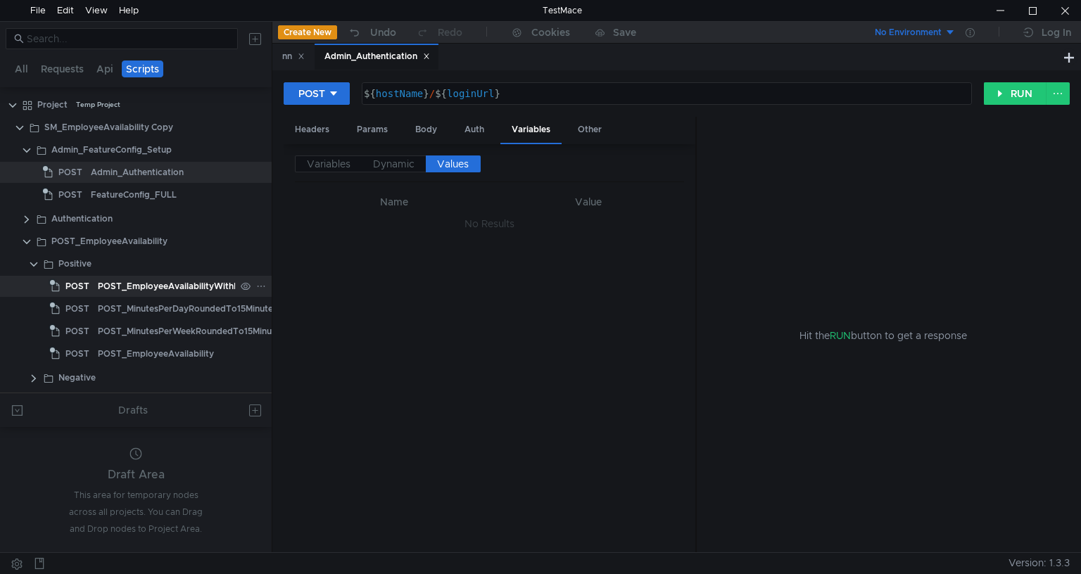
click at [144, 287] on div "POST_EmployeeAvailabilityWithNullRangesAndFixedShifts" at bounding box center [220, 286] width 245 height 21
click at [167, 285] on div "POST_EmployeeAvailabilityWithNullRangesAndFixedShifts" at bounding box center [220, 286] width 245 height 21
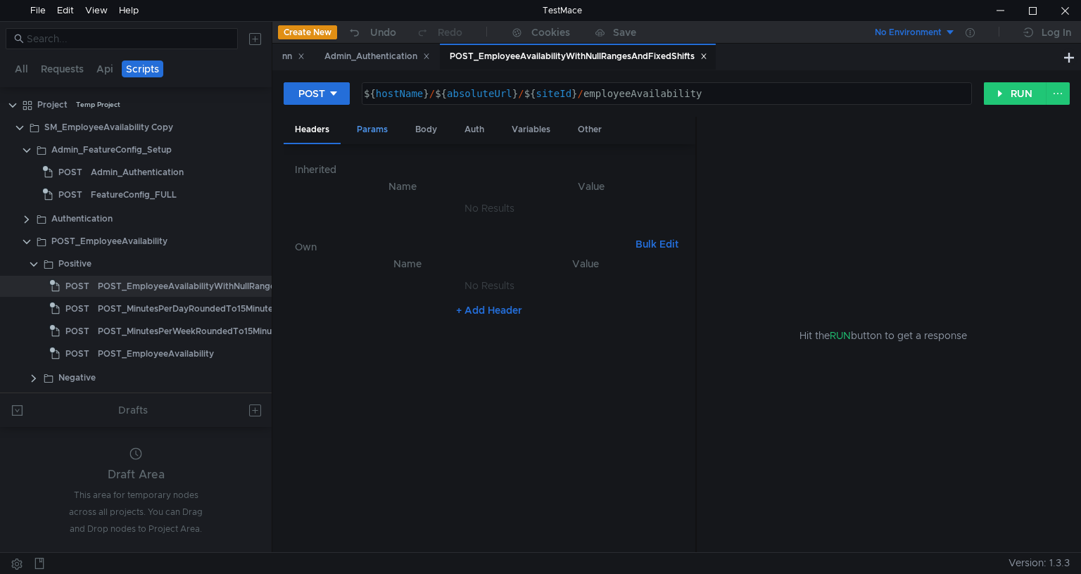
click at [374, 134] on div "Params" at bounding box center [371, 130] width 53 height 26
click at [442, 127] on div "Body" at bounding box center [426, 130] width 44 height 26
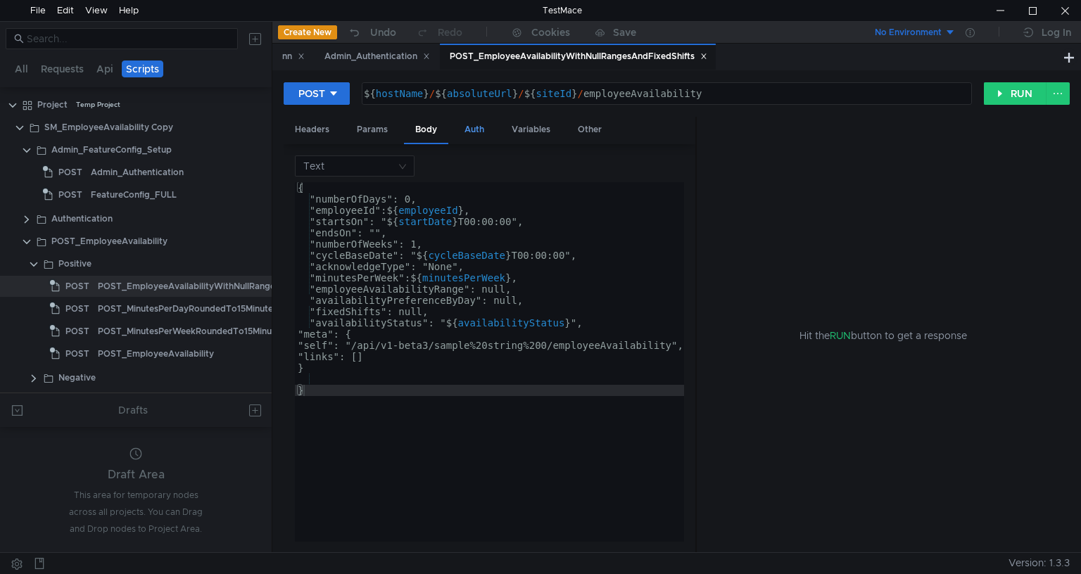
click at [480, 135] on div "Auth" at bounding box center [474, 130] width 42 height 26
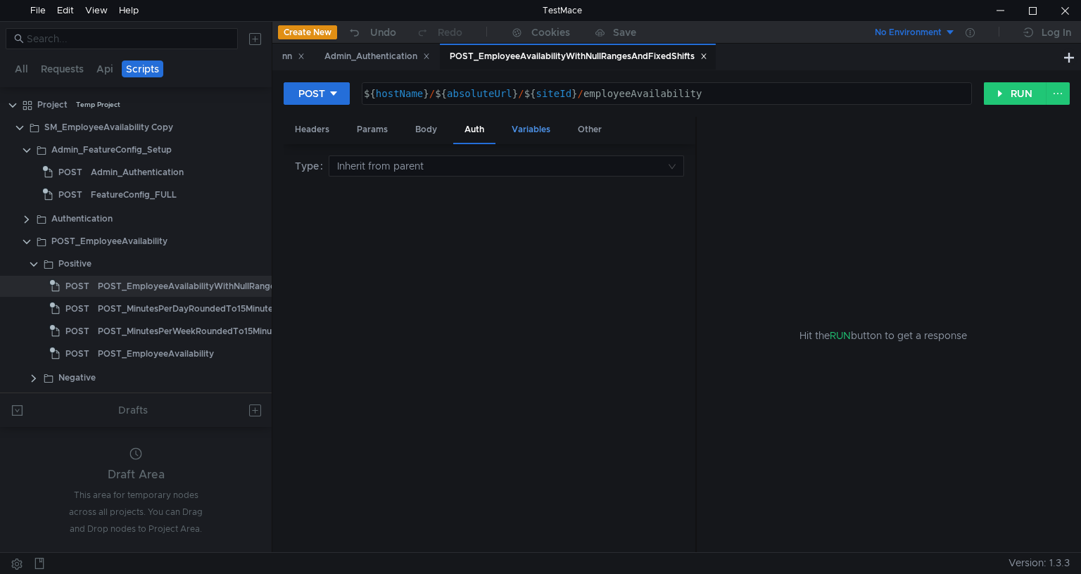
click at [540, 127] on div "Variables" at bounding box center [530, 130] width 61 height 26
click at [400, 160] on span "Dynamic" at bounding box center [394, 164] width 42 height 13
click at [448, 160] on span "Values" at bounding box center [453, 164] width 32 height 13
click at [594, 134] on div "Other" at bounding box center [589, 130] width 46 height 26
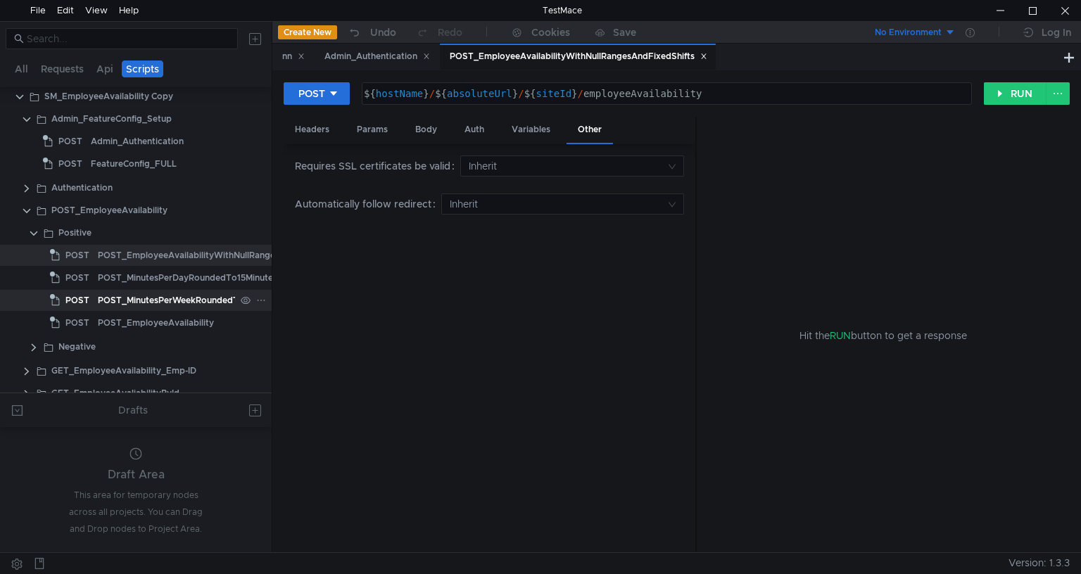
scroll to position [43, 0]
